Goal: Information Seeking & Learning: Learn about a topic

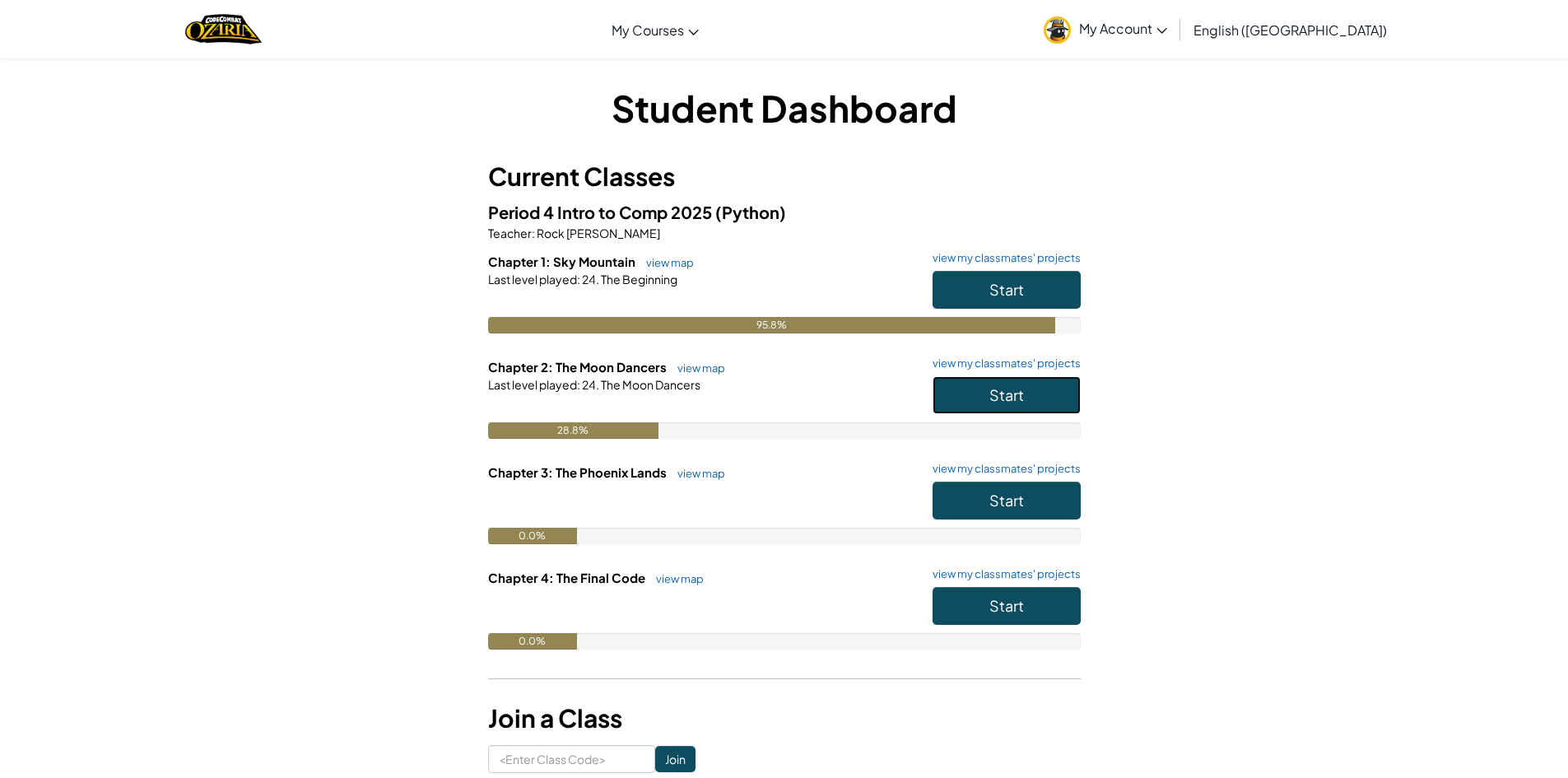
click at [1009, 380] on button "Start" at bounding box center [1006, 395] width 148 height 38
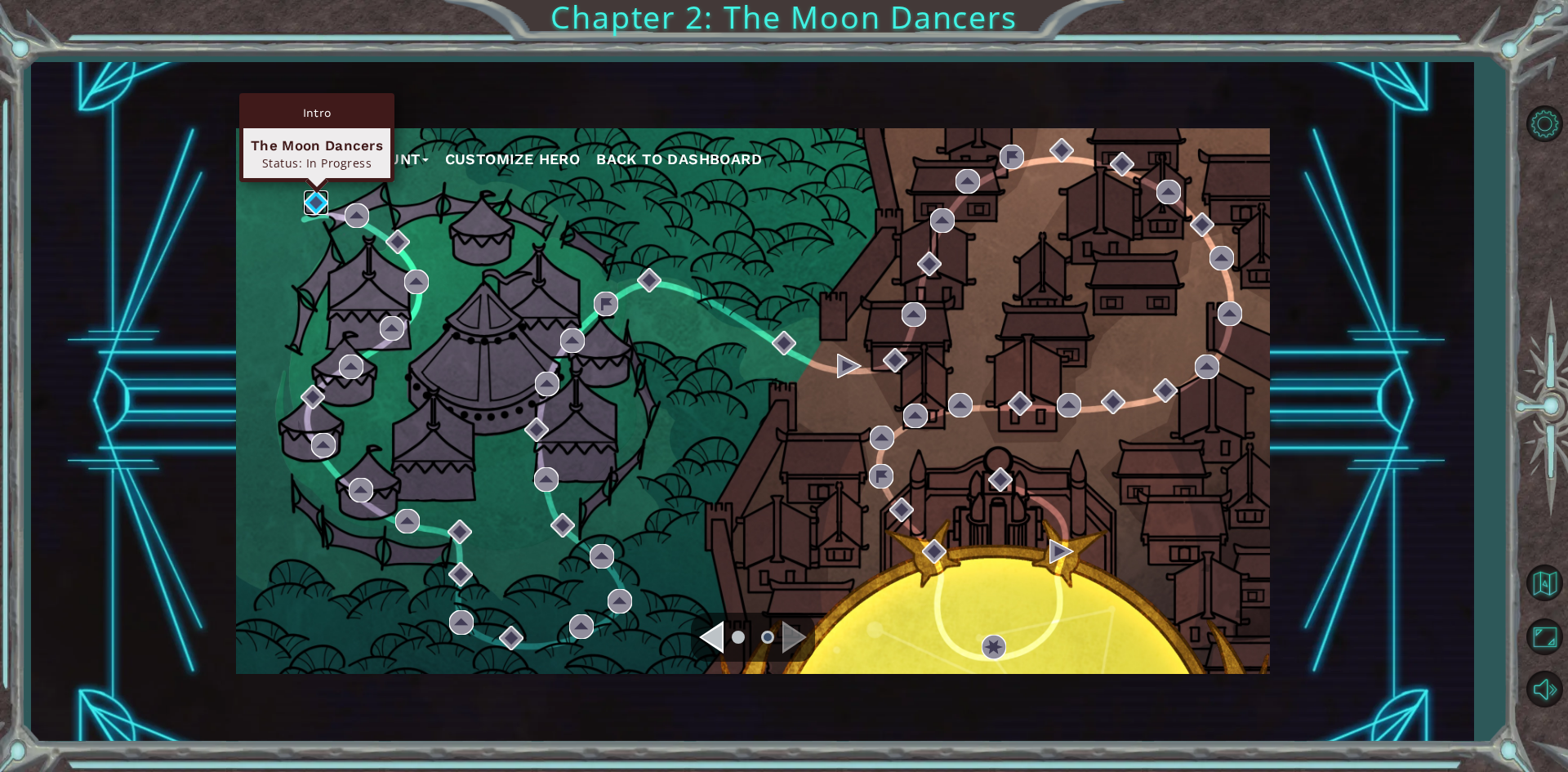
click at [317, 195] on img at bounding box center [316, 202] width 24 height 24
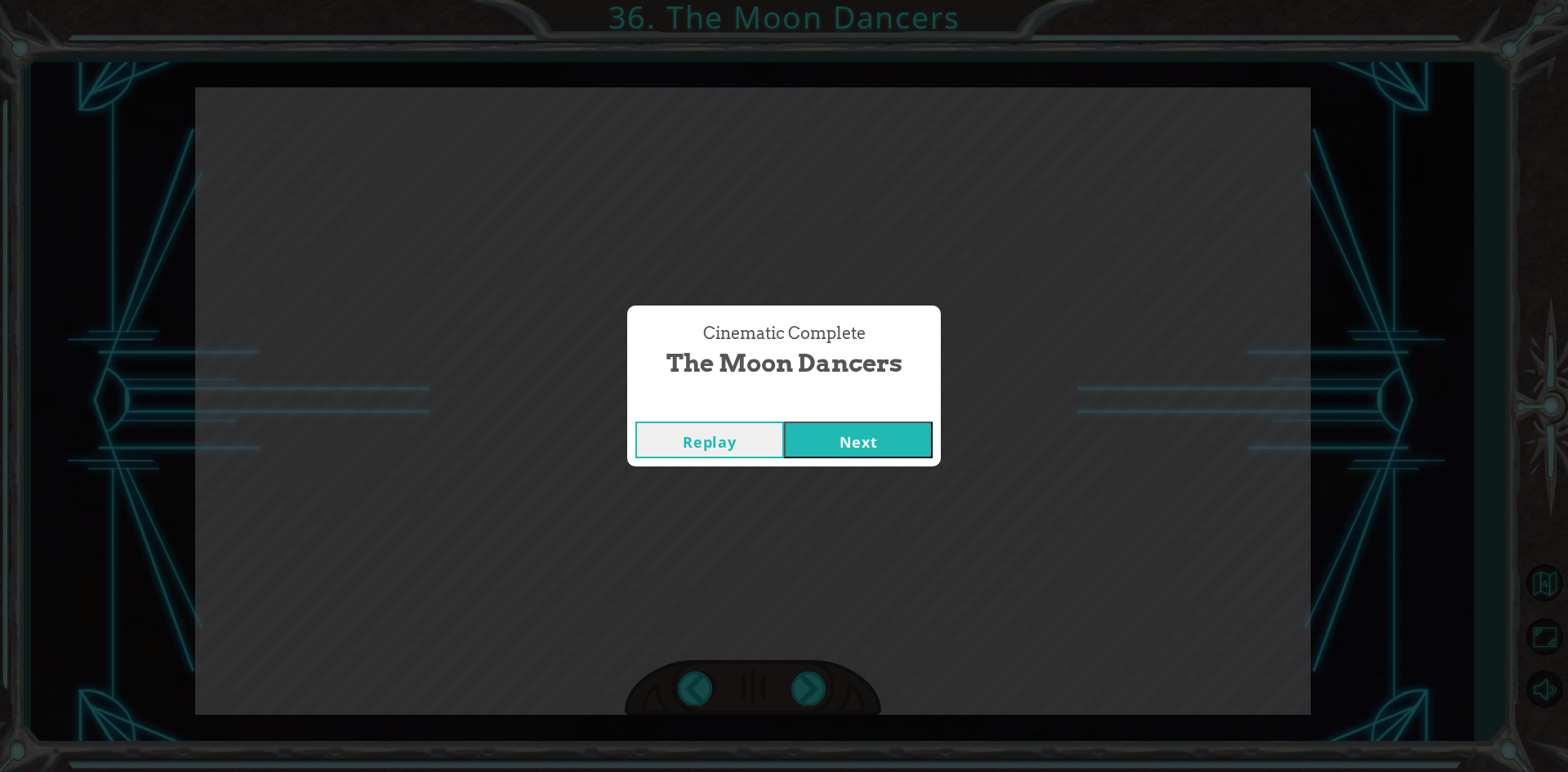
drag, startPoint x: 941, startPoint y: 164, endPoint x: 843, endPoint y: 811, distance: 654.4
drag, startPoint x: 843, startPoint y: 811, endPoint x: 831, endPoint y: 499, distance: 312.2
click at [787, 599] on div "Cinematic Complete The Moon Dancers Replay Next" at bounding box center [784, 386] width 1568 height 772
click at [862, 426] on button "Next" at bounding box center [858, 440] width 149 height 37
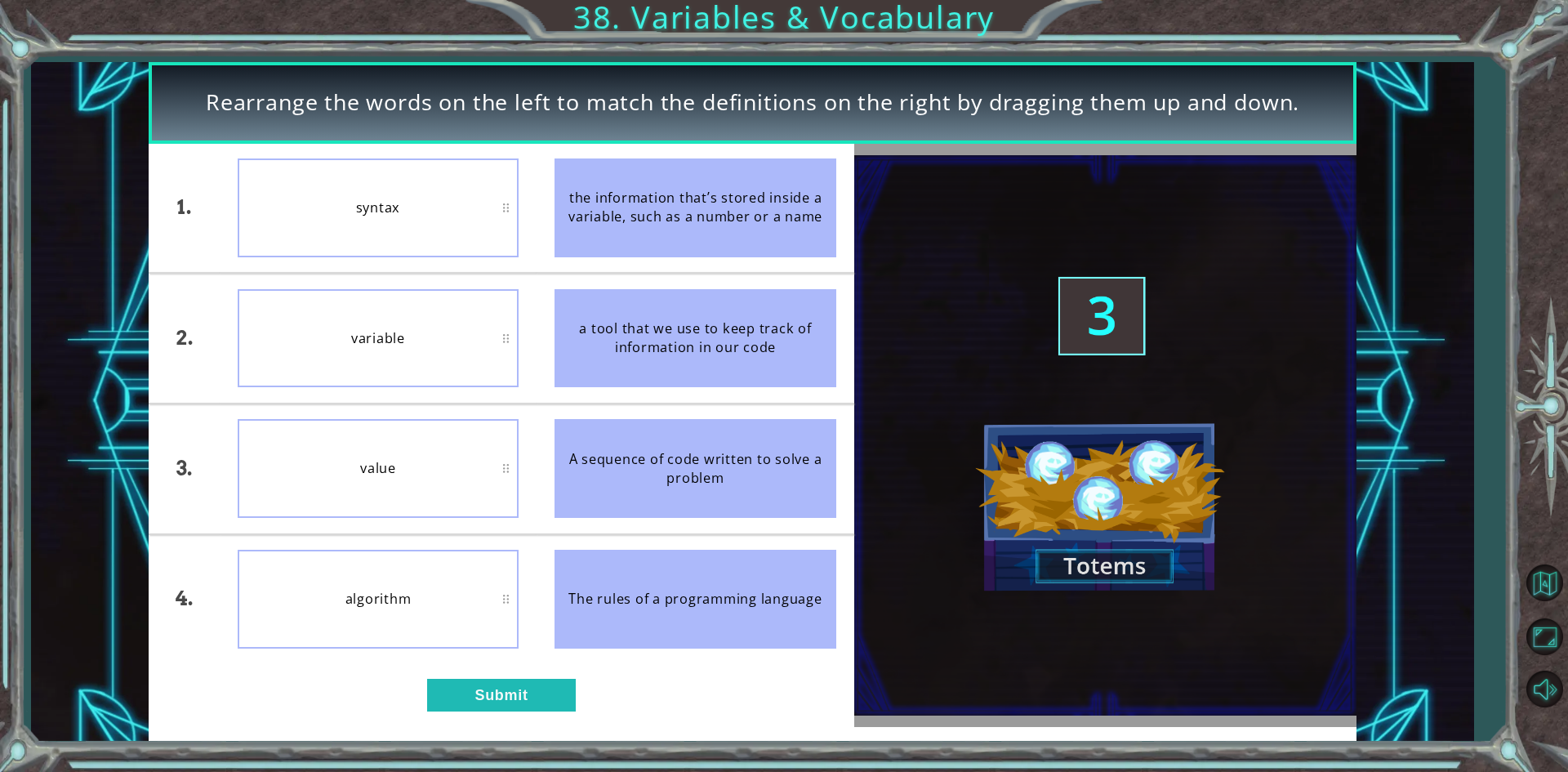
click at [505, 344] on div "variable" at bounding box center [377, 338] width 281 height 99
click at [474, 700] on button "Submit" at bounding box center [502, 695] width 149 height 33
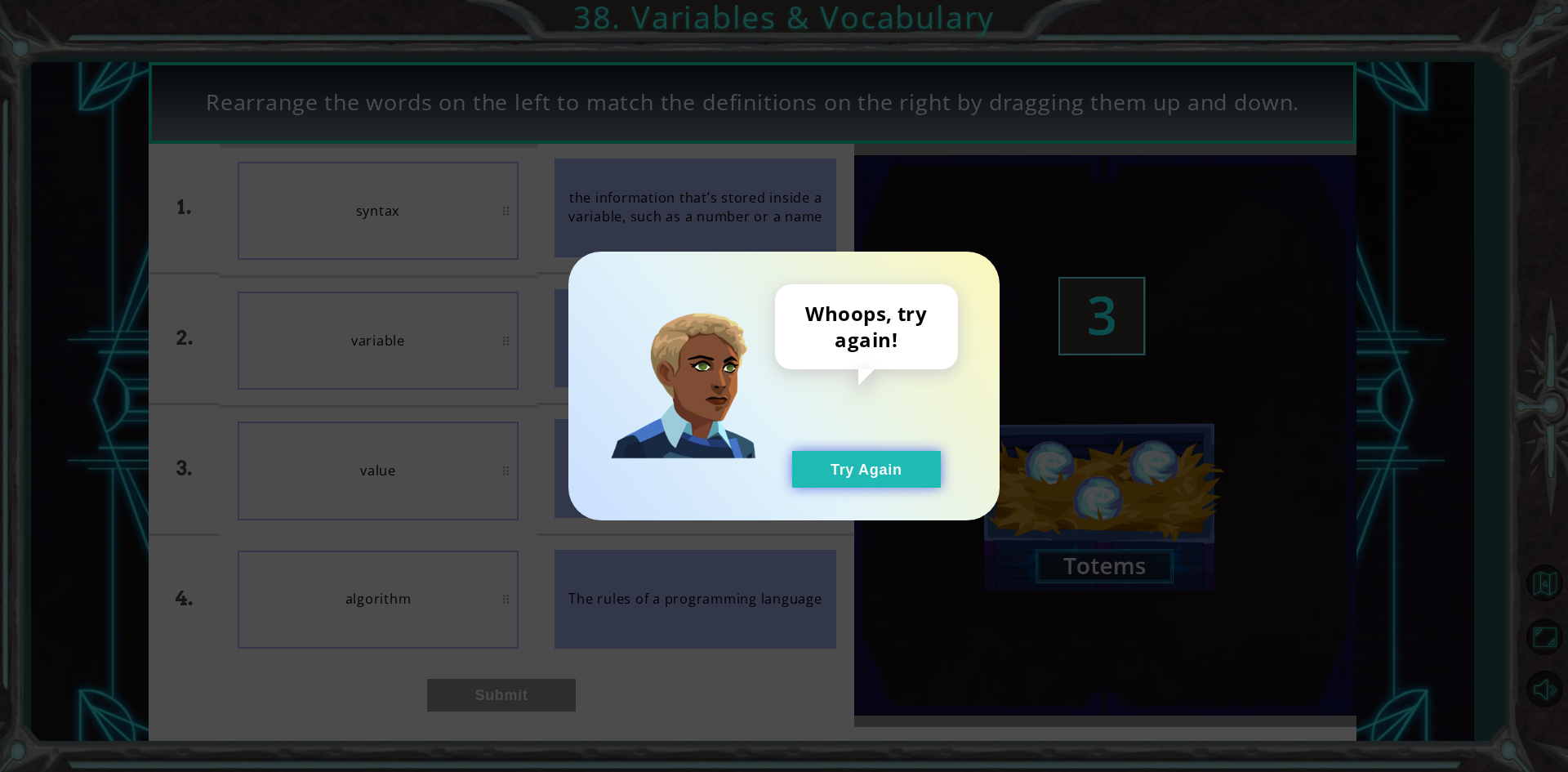
click at [879, 454] on button "Try Again" at bounding box center [867, 469] width 149 height 37
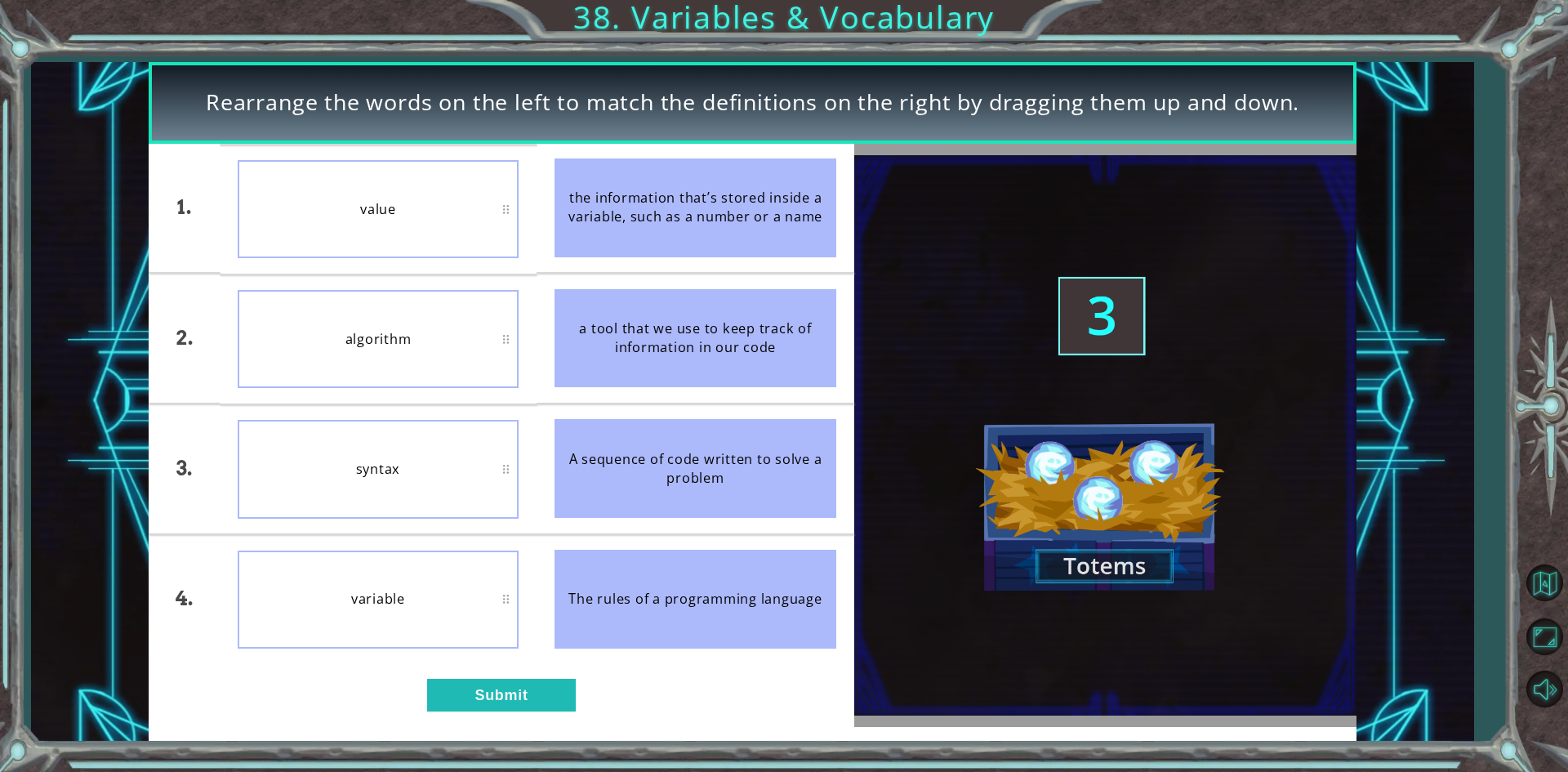
drag, startPoint x: 310, startPoint y: 629, endPoint x: 373, endPoint y: 550, distance: 101.0
click at [464, 688] on button "Submit" at bounding box center [502, 695] width 149 height 33
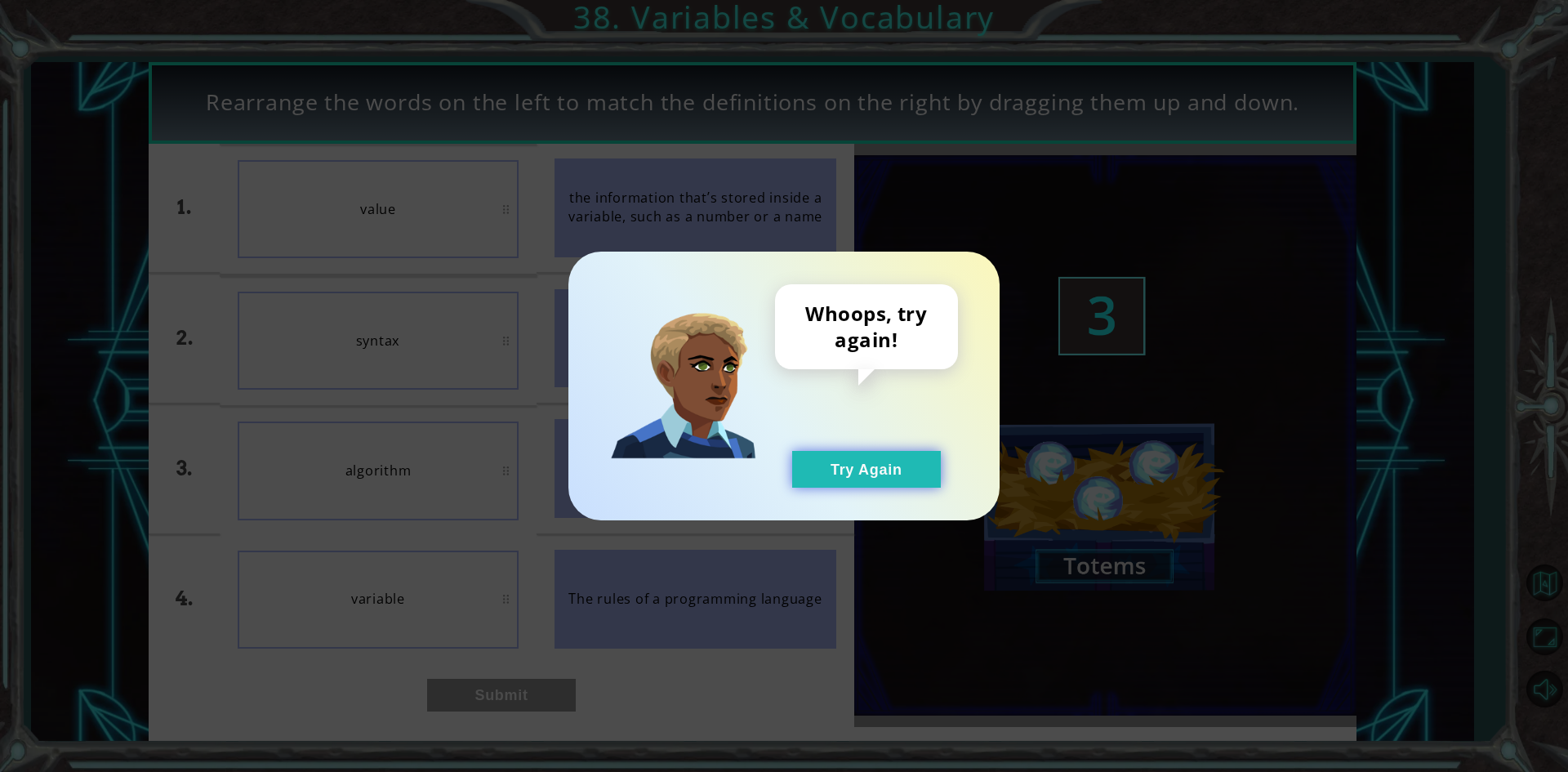
click at [839, 471] on button "Try Again" at bounding box center [867, 469] width 149 height 37
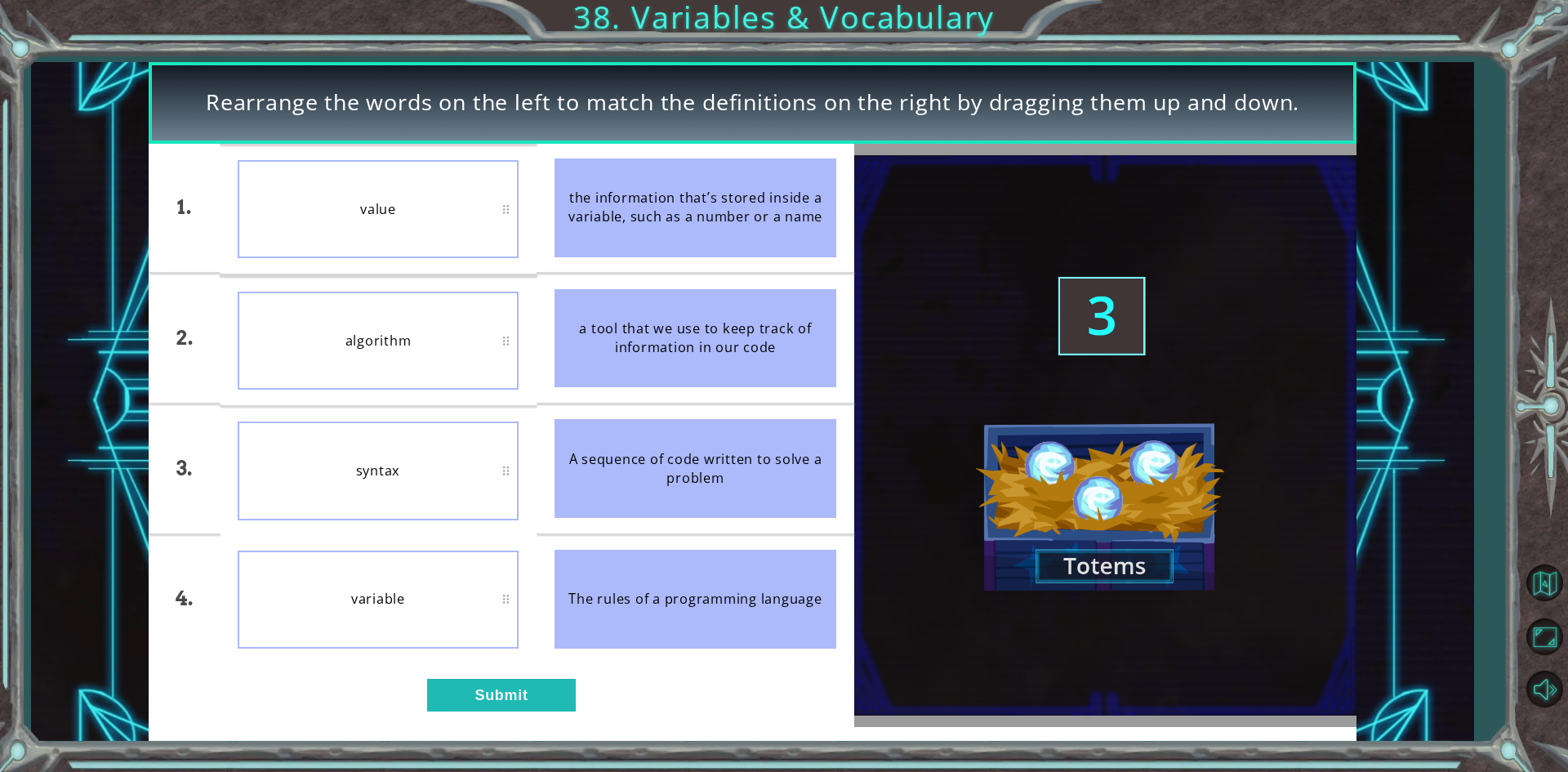
click at [1430, 571] on div "Rearrange the words on the left to match the definitions on the right by draggi…" at bounding box center [752, 402] width 1442 height 680
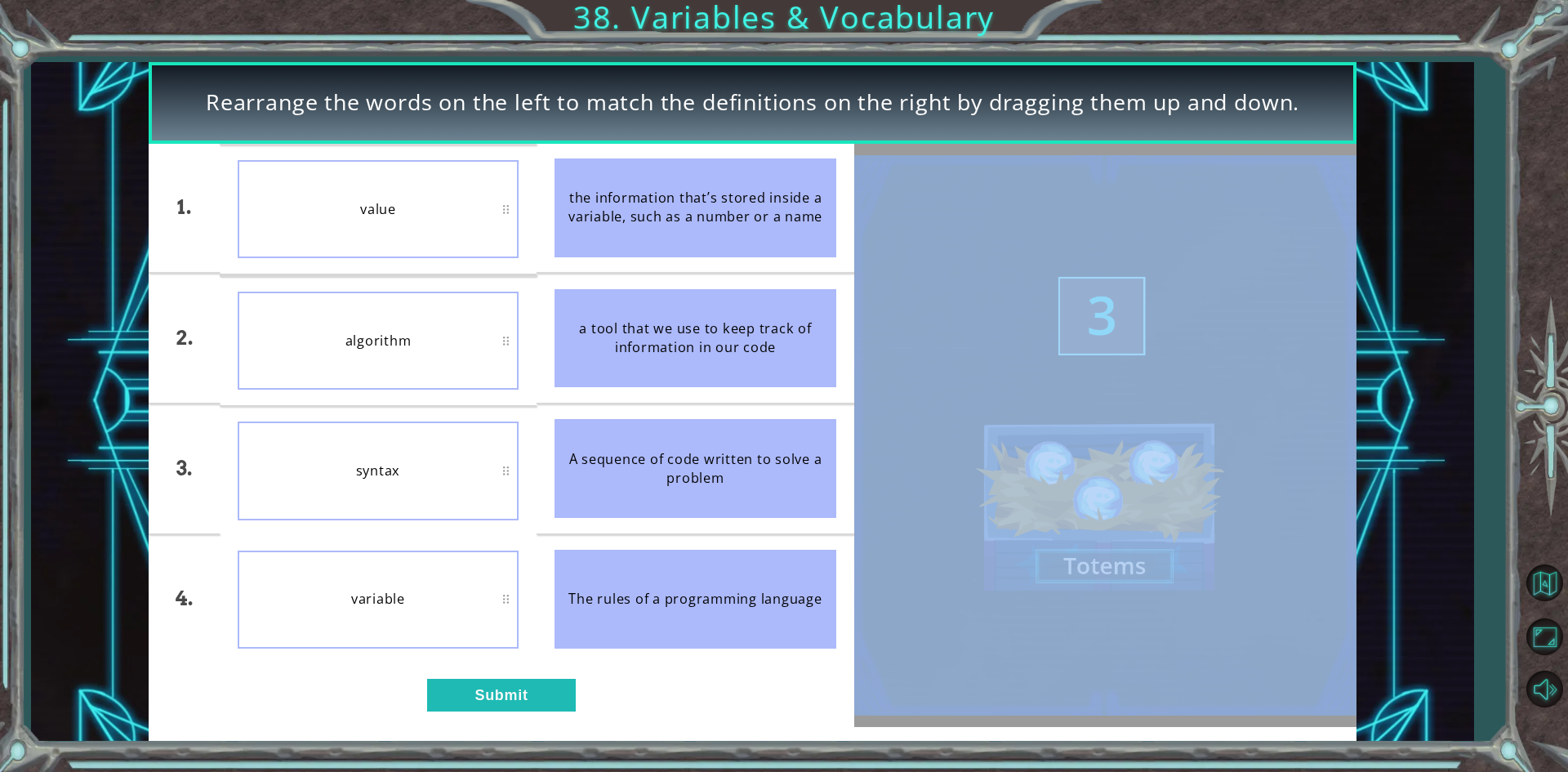
click at [1430, 571] on div "Rearrange the words on the left to match the definitions on the right by draggi…" at bounding box center [752, 402] width 1442 height 680
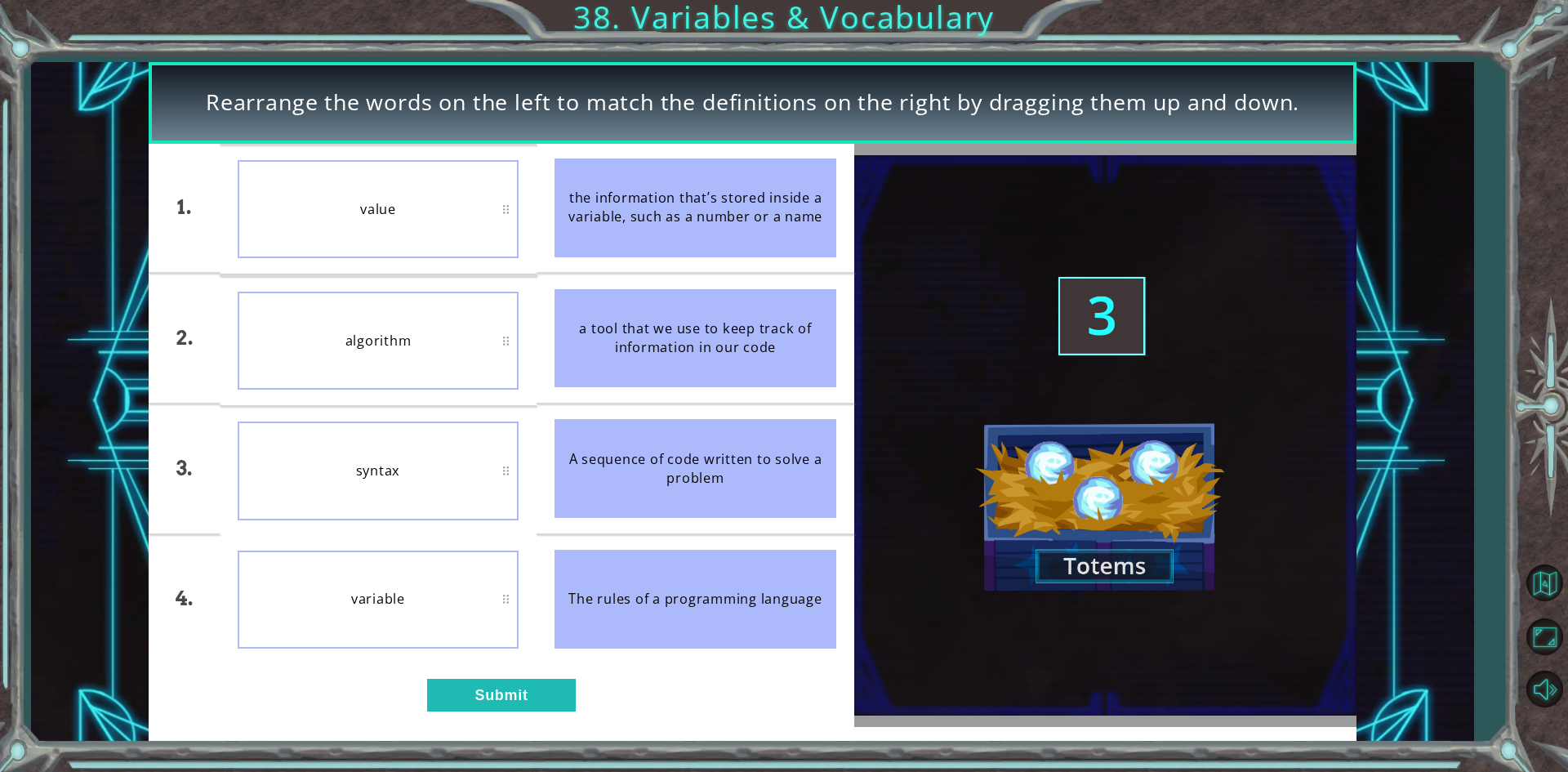
click at [945, 155] on img at bounding box center [1106, 435] width 503 height 560
click at [301, 201] on div "value" at bounding box center [377, 209] width 281 height 98
click at [280, 451] on div "value" at bounding box center [377, 471] width 281 height 98
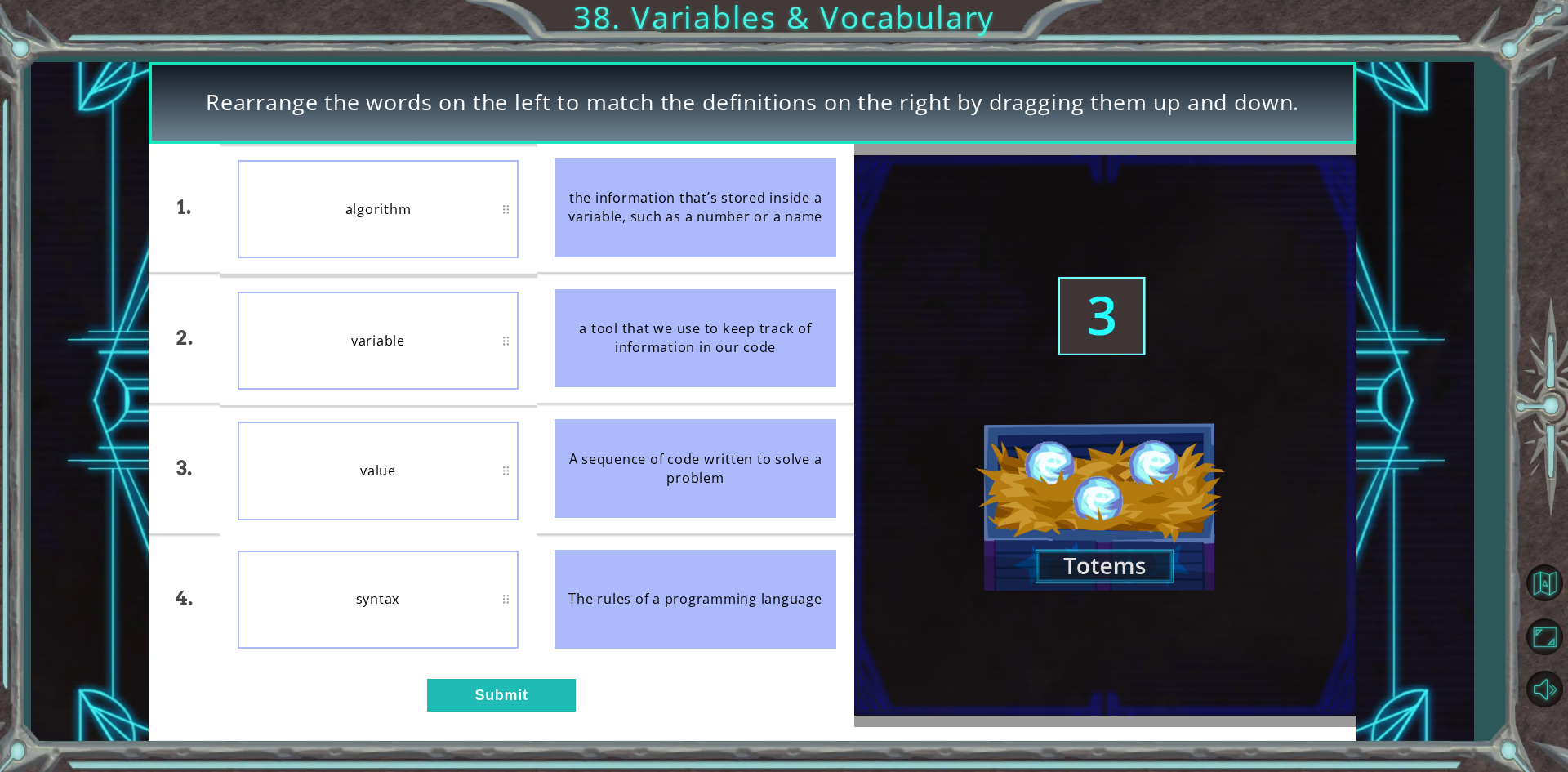
click at [892, 421] on img at bounding box center [1106, 435] width 503 height 560
click at [503, 398] on li "variable" at bounding box center [378, 341] width 318 height 128
click at [495, 698] on button "Submit" at bounding box center [502, 695] width 149 height 33
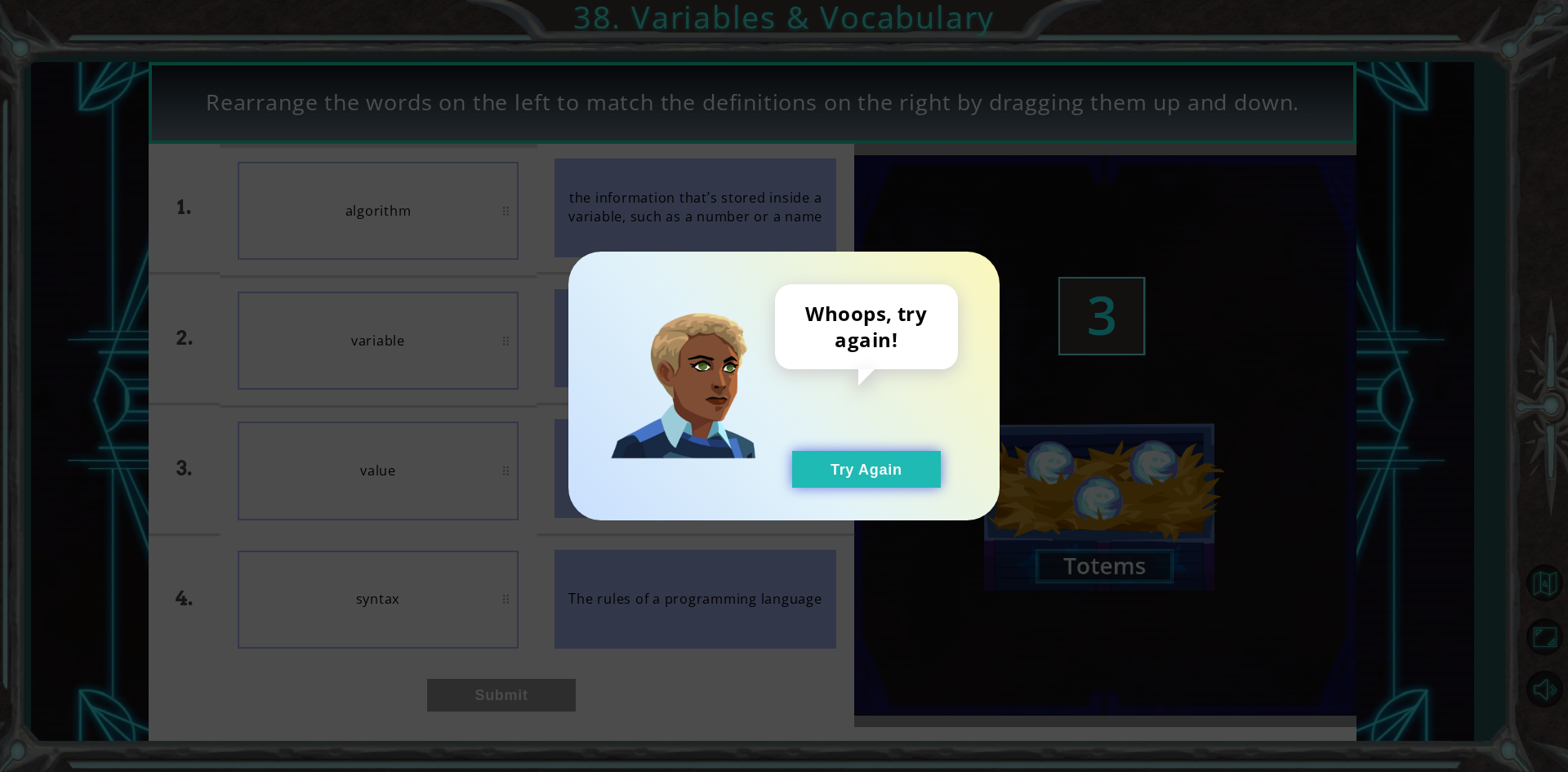
click at [851, 476] on button "Try Again" at bounding box center [867, 469] width 149 height 37
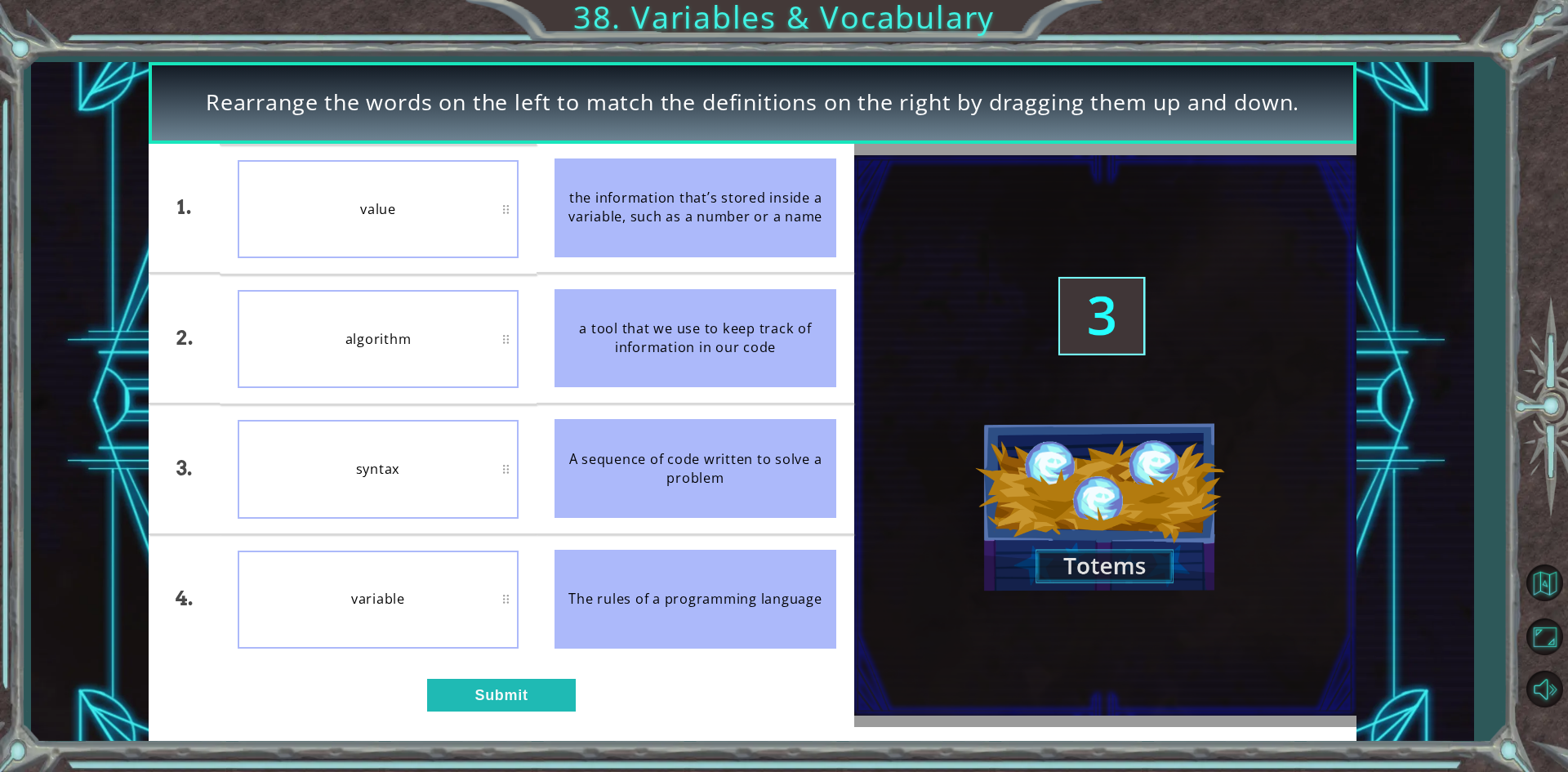
drag, startPoint x: 1445, startPoint y: 417, endPoint x: 1316, endPoint y: 395, distance: 130.9
click at [1325, 438] on div "Rearrange the words on the left to match the definitions on the right by draggi…" at bounding box center [752, 402] width 1442 height 680
click at [199, 714] on div "1. 2. 3. 4. value algorithm syntax variable the information that’s stored insid…" at bounding box center [501, 435] width 705 height 583
